Goal: Task Accomplishment & Management: Manage account settings

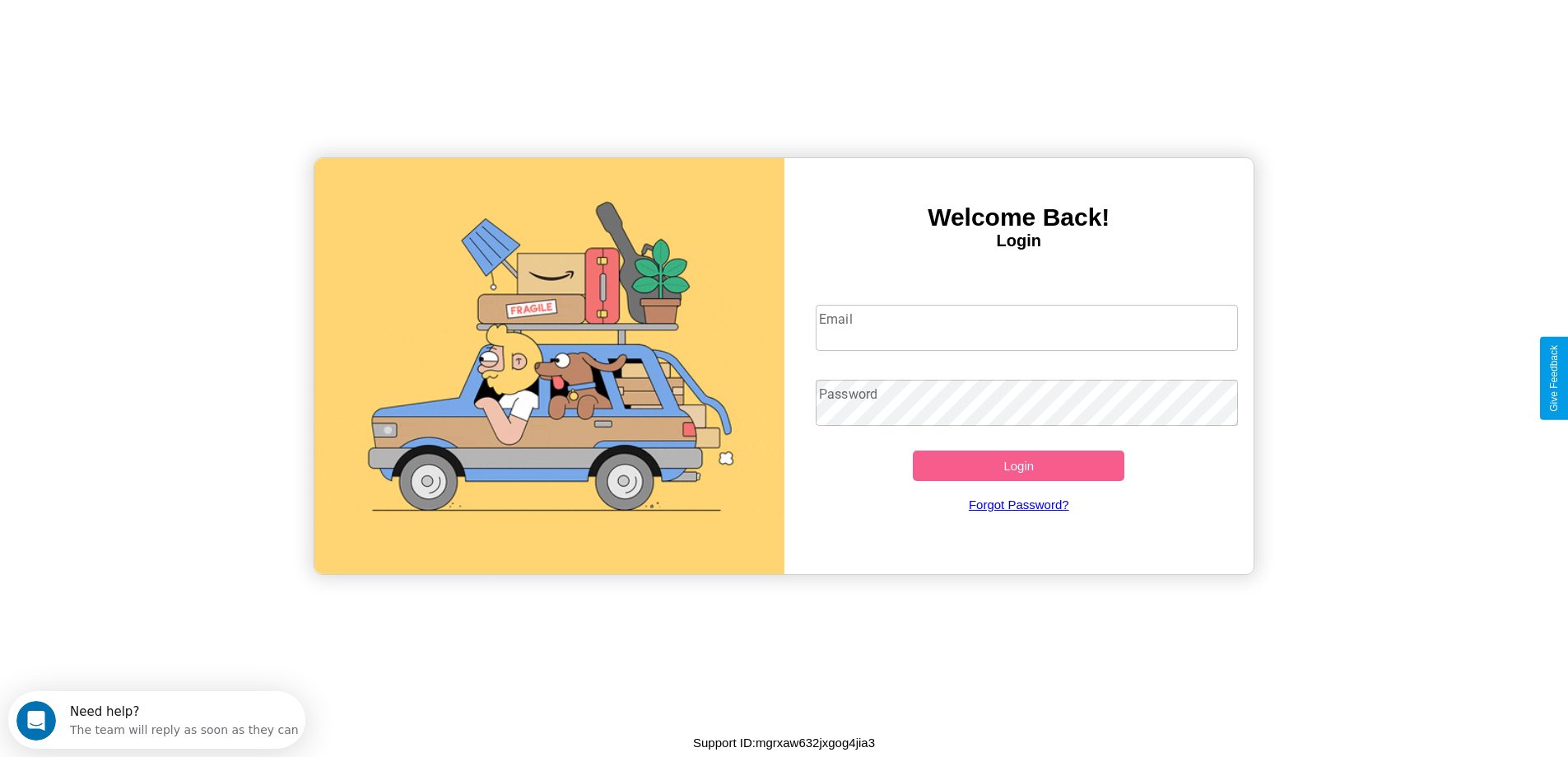
click at [1027, 328] on input "Email" at bounding box center [1027, 328] width 422 height 46
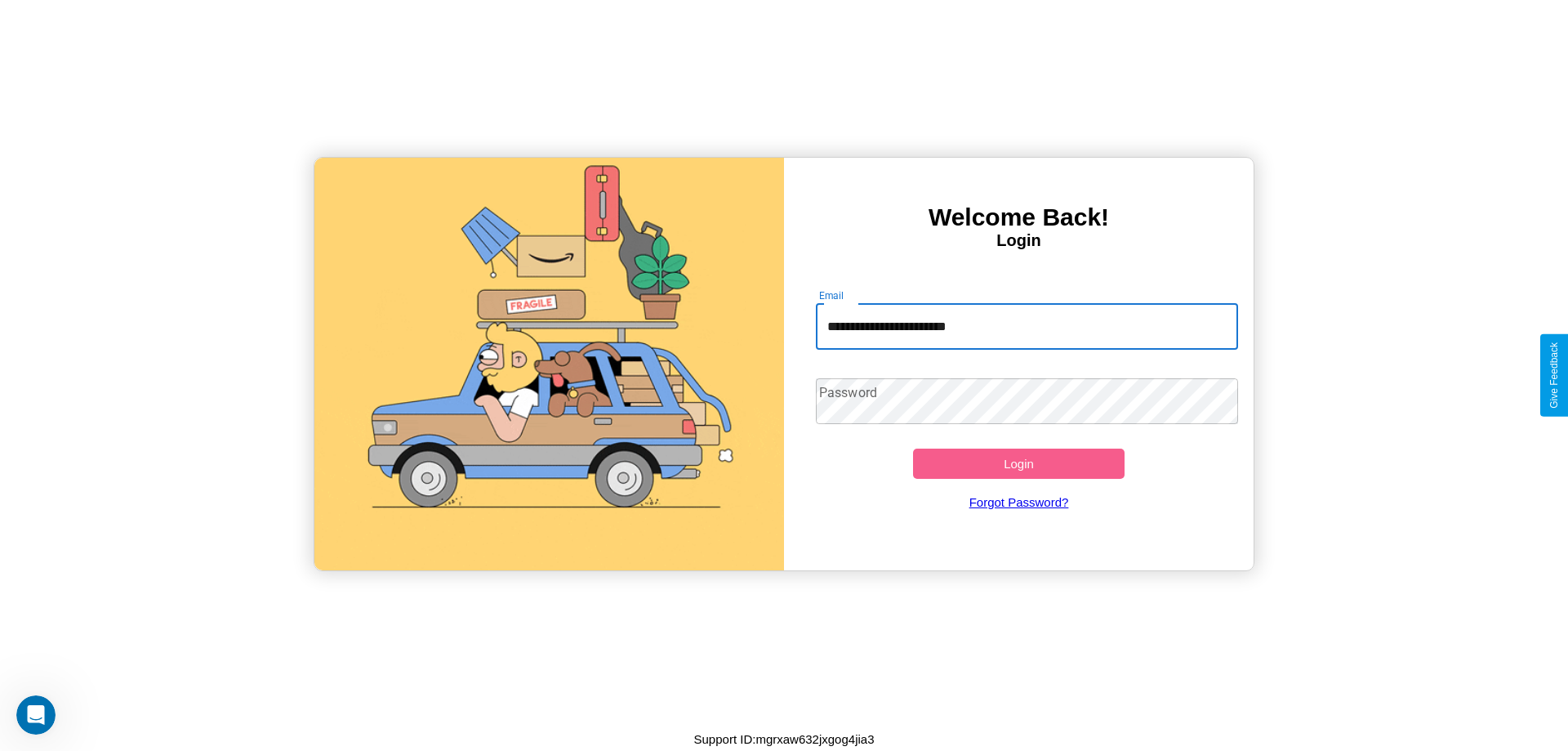
type input "**********"
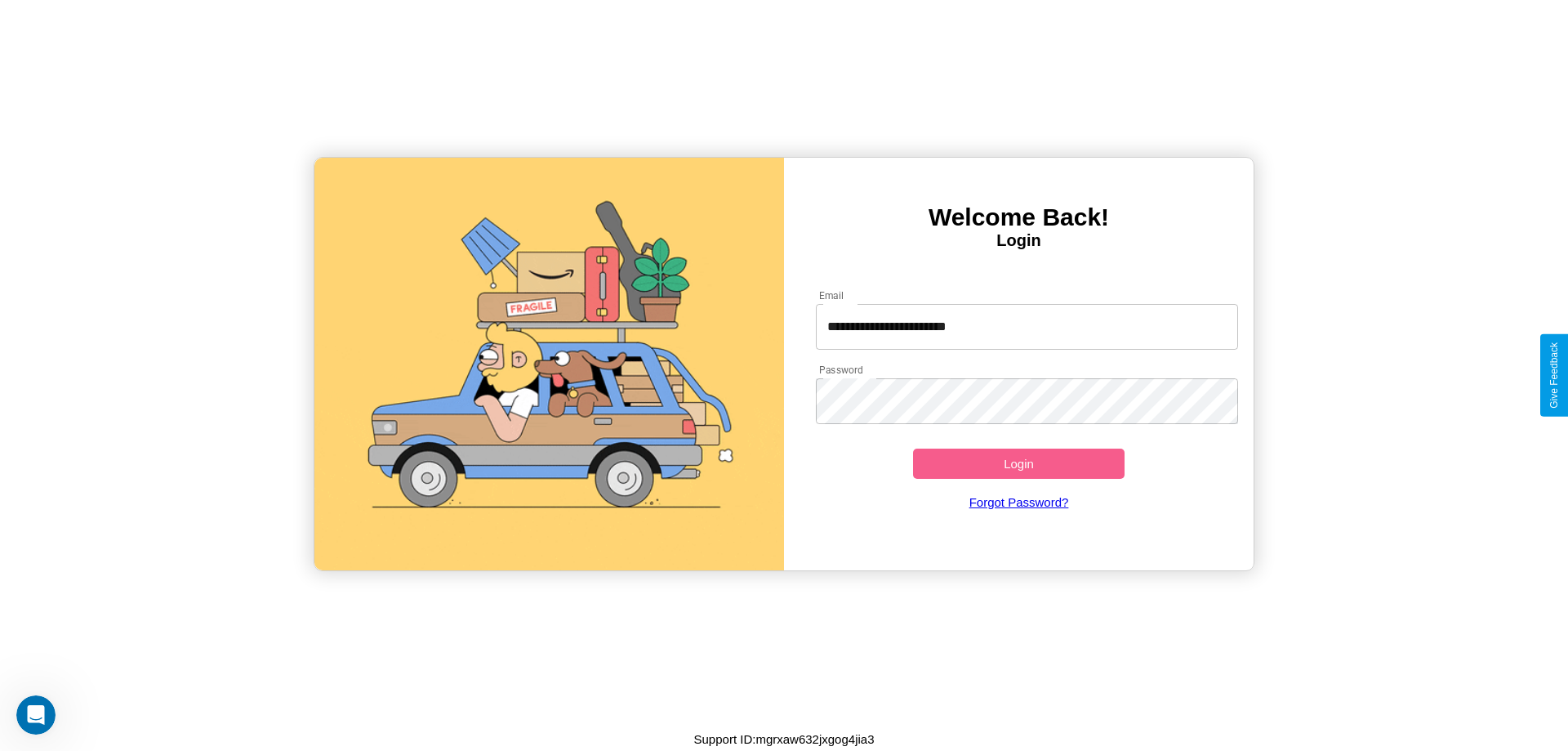
click at [1019, 463] on button "Login" at bounding box center [1018, 464] width 211 height 31
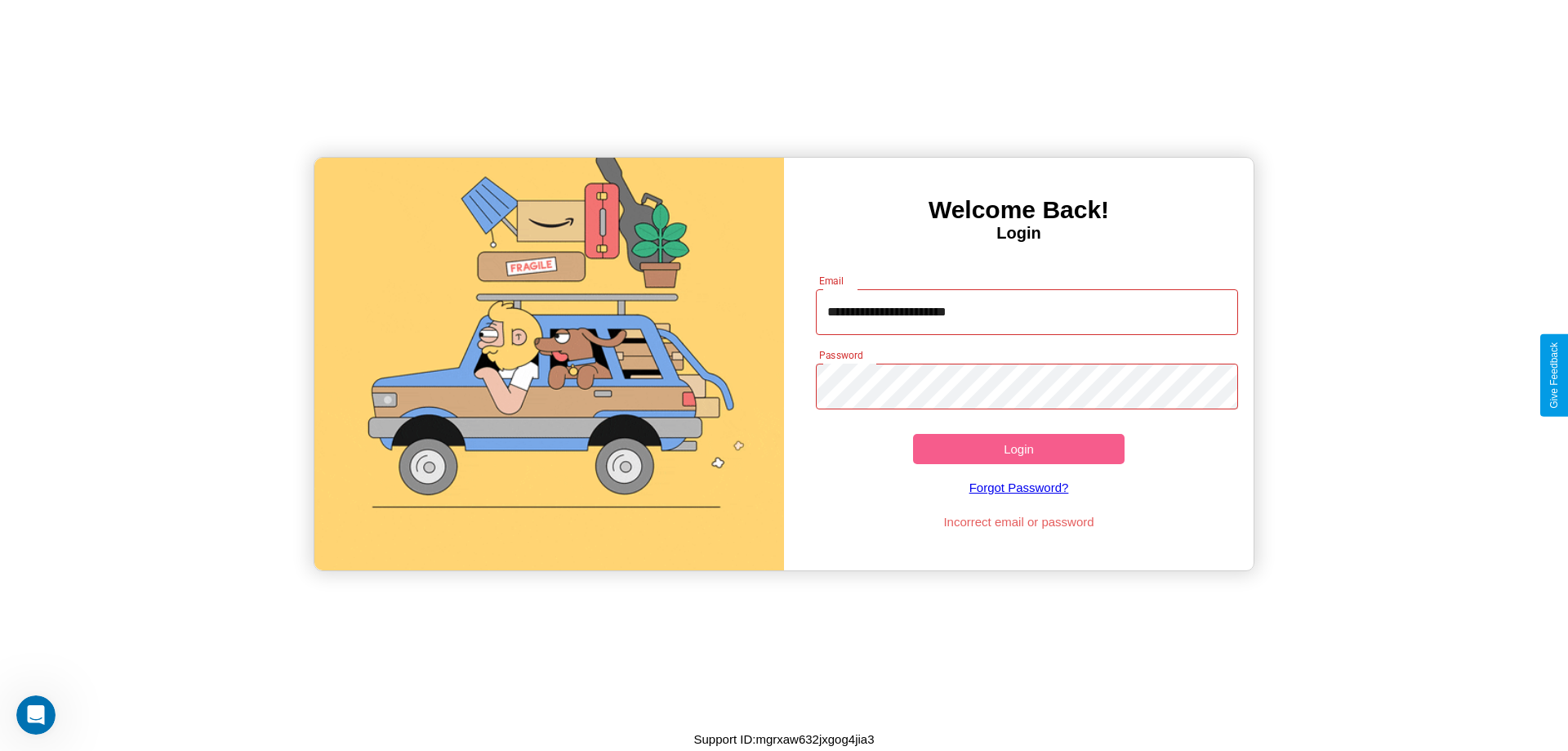
click at [1019, 449] on button "Login" at bounding box center [1018, 449] width 211 height 31
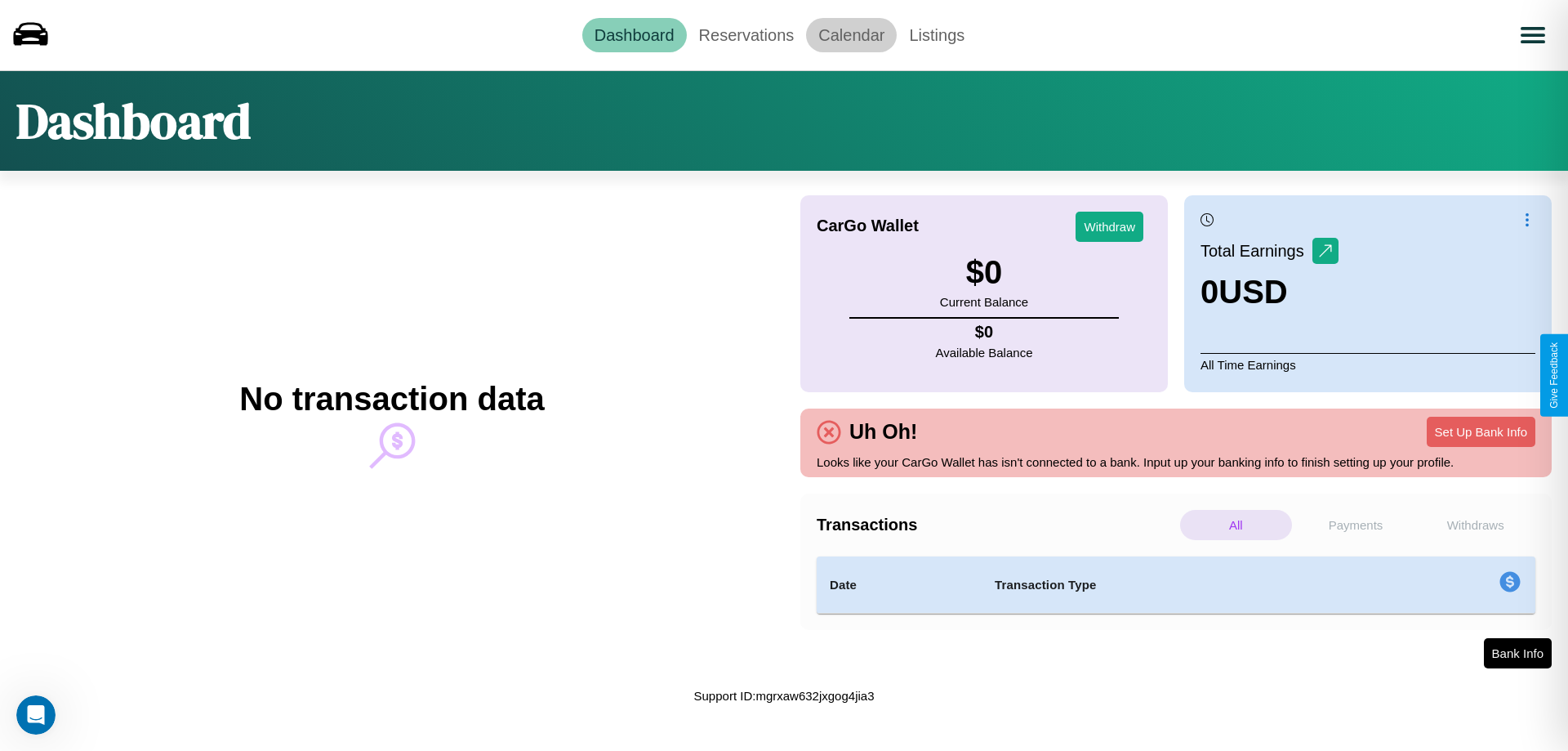
click at [851, 34] on link "Calendar" at bounding box center [851, 35] width 91 height 34
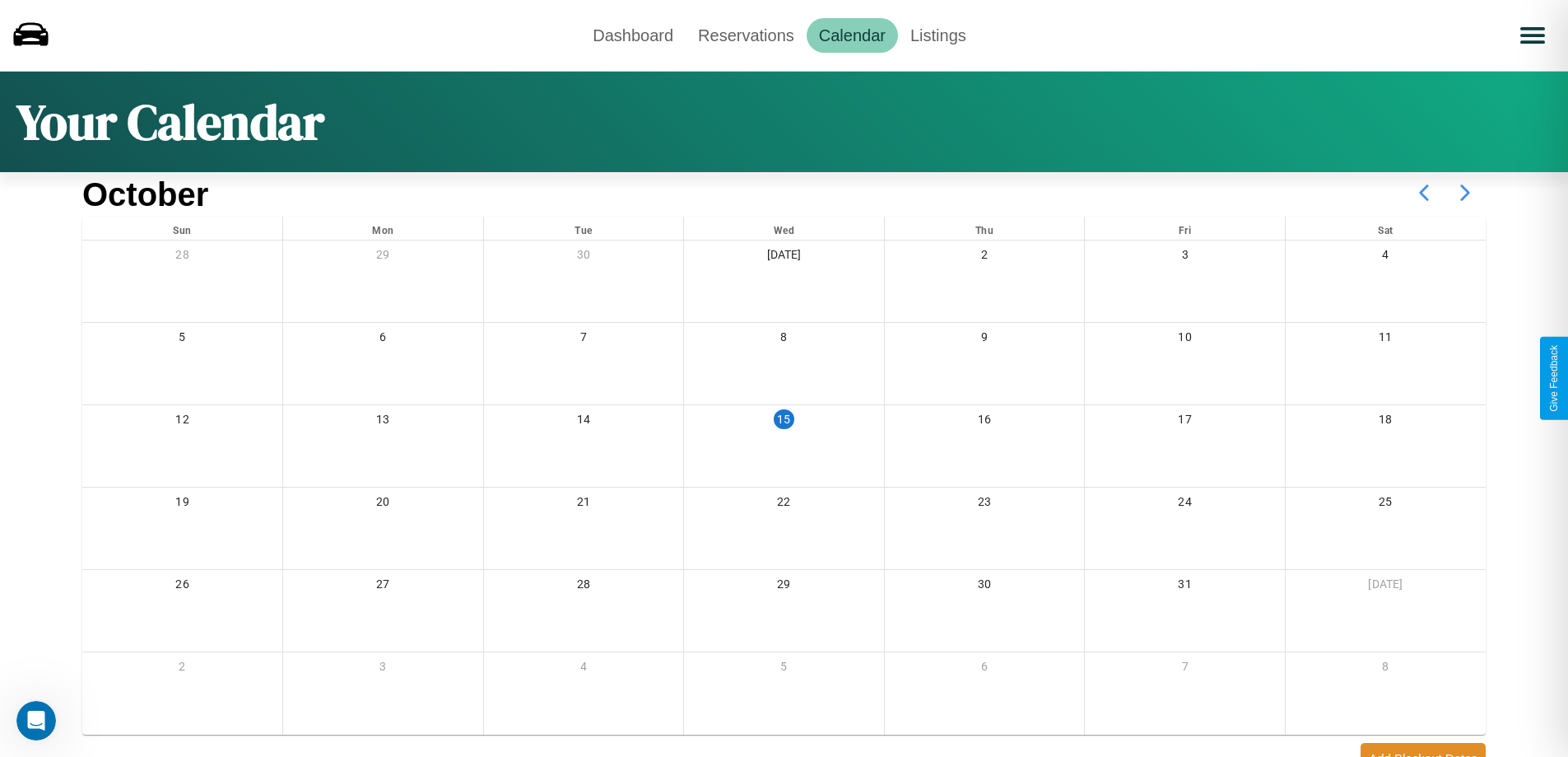
click at [1466, 193] on icon at bounding box center [1465, 192] width 41 height 41
click at [634, 35] on link "Dashboard" at bounding box center [633, 36] width 105 height 35
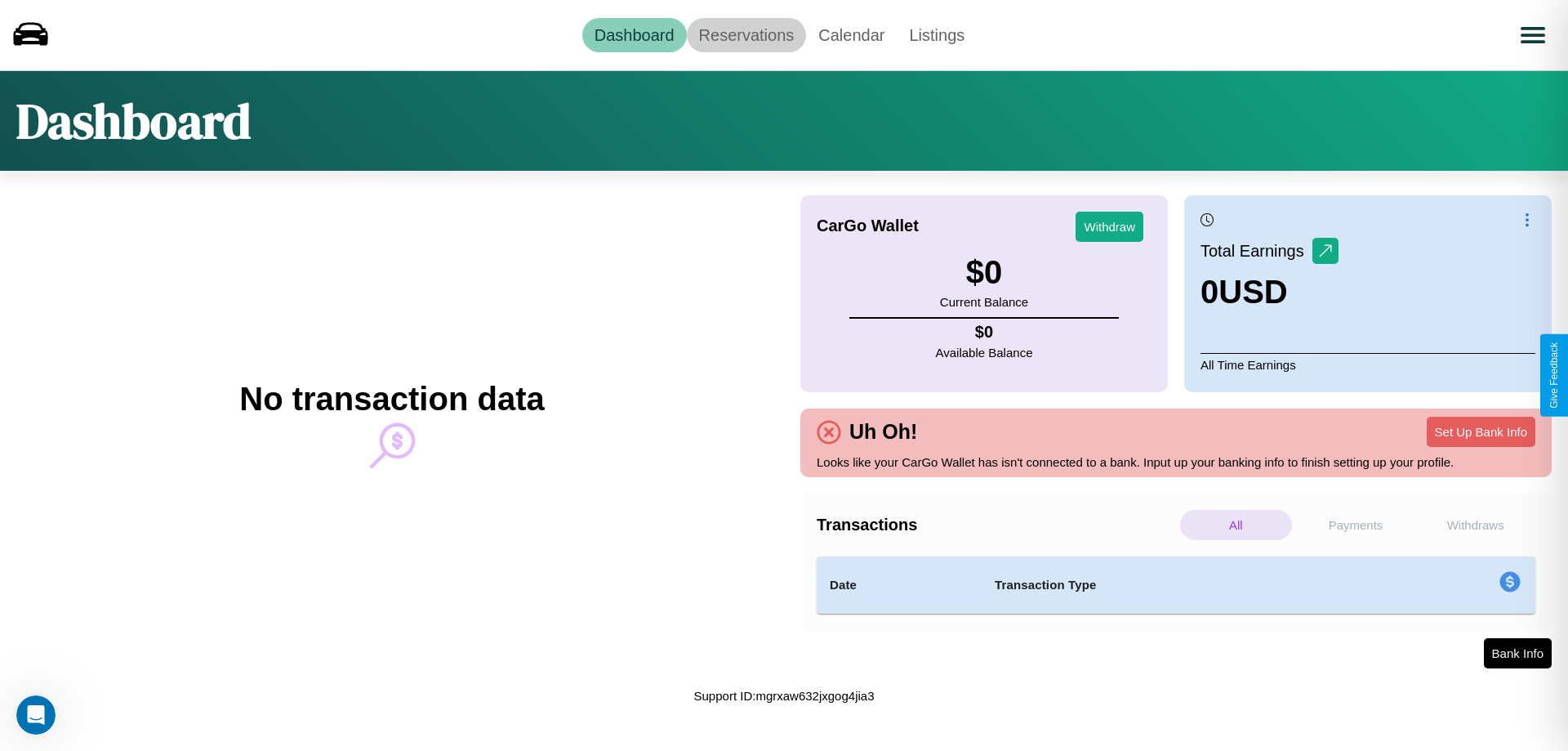
click at [745, 34] on link "Reservations" at bounding box center [746, 35] width 120 height 34
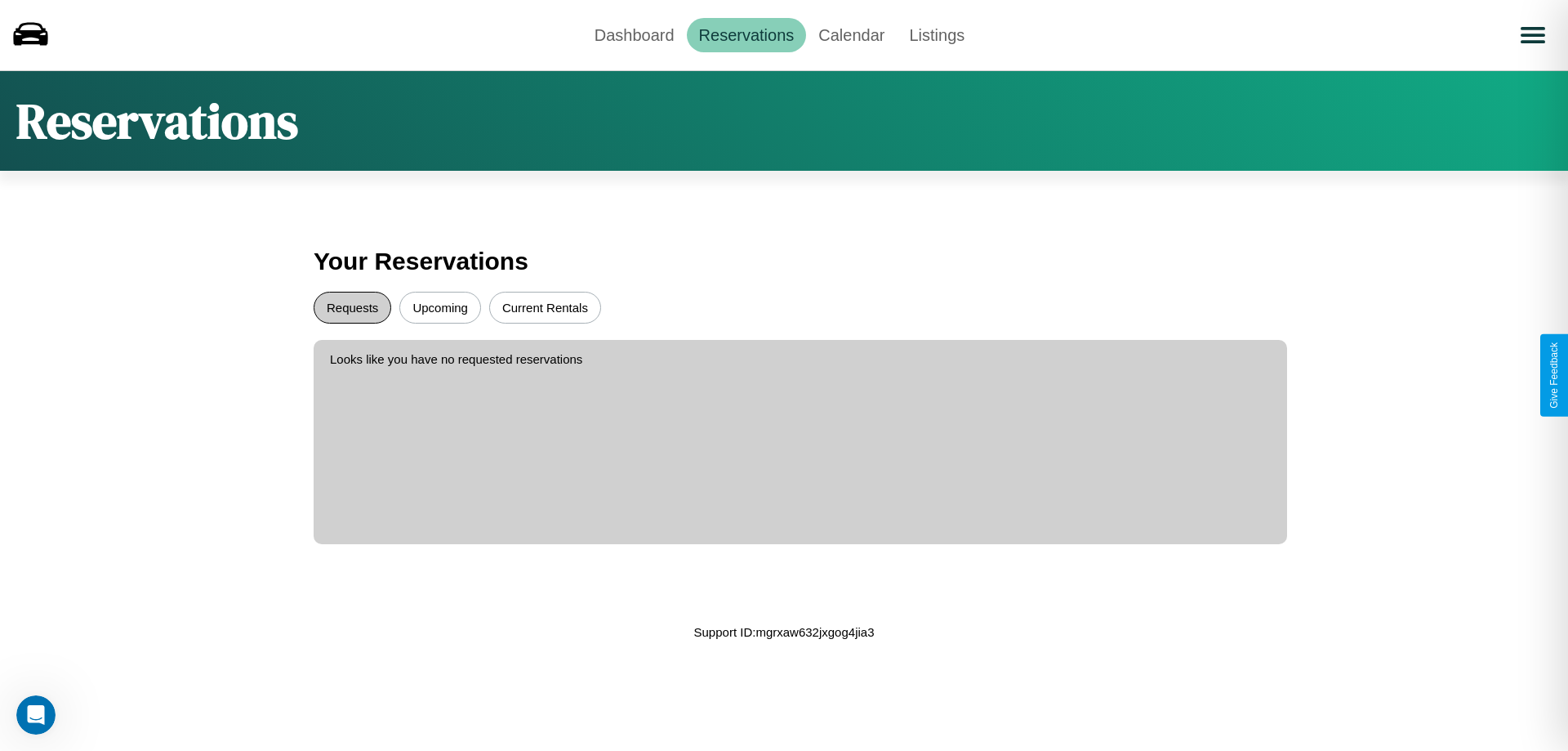
click at [352, 307] on button "Requests" at bounding box center [352, 307] width 77 height 32
click at [440, 307] on button "Upcoming" at bounding box center [439, 307] width 81 height 32
click at [544, 307] on button "Current Rentals" at bounding box center [544, 307] width 112 height 32
